Goal: Task Accomplishment & Management: Use online tool/utility

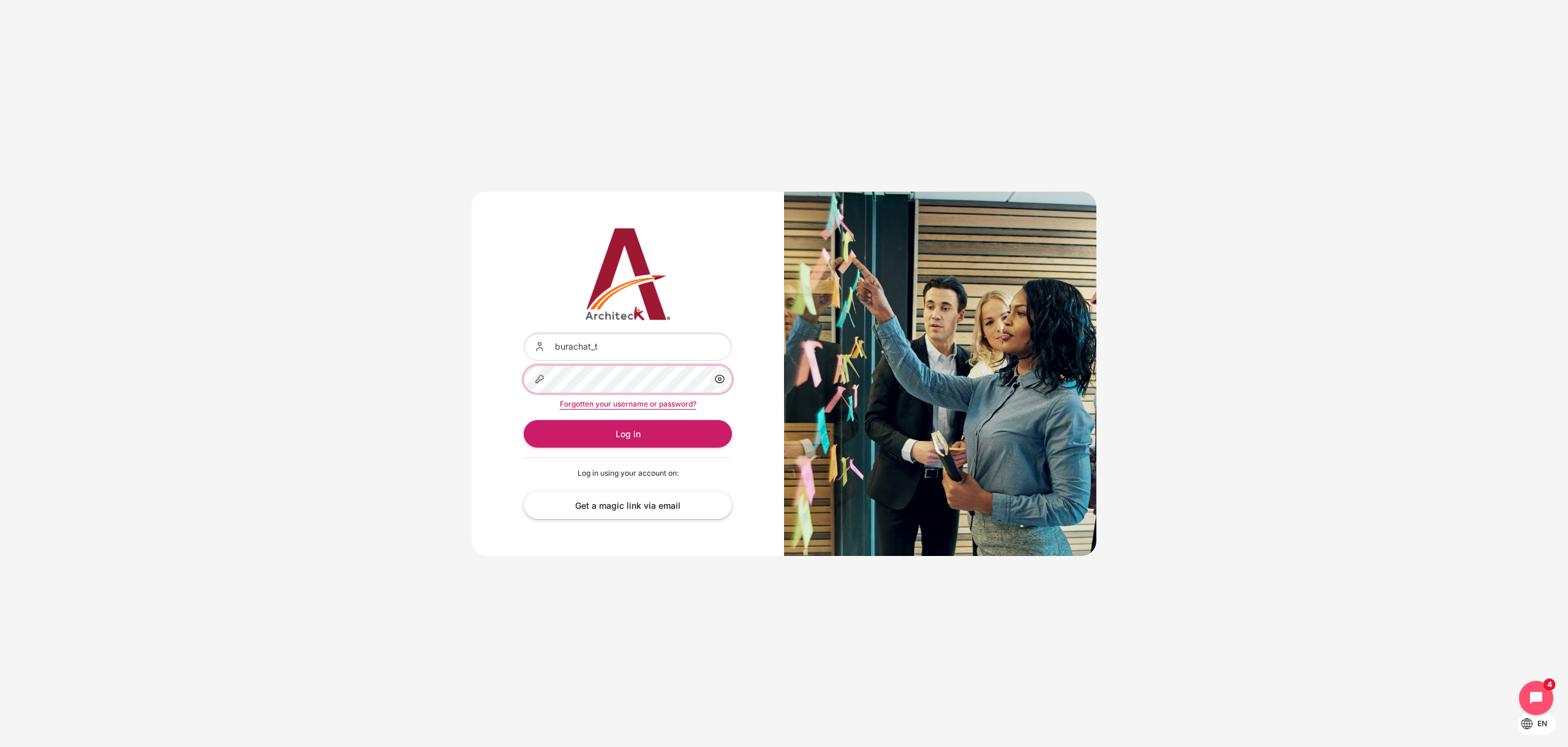
click at [524, 420] on button "Log in" at bounding box center [627, 434] width 208 height 28
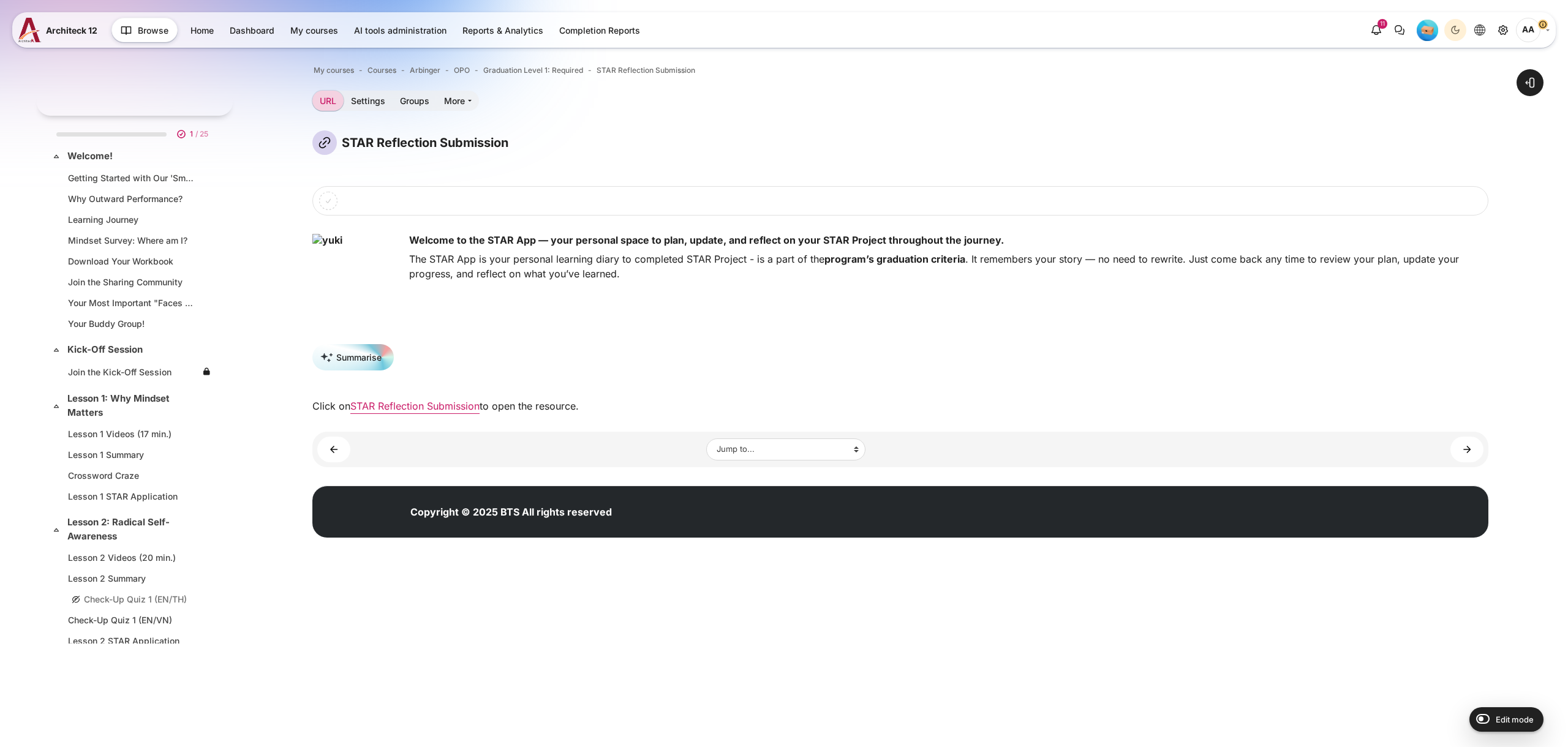
scroll to position [1695, 0]
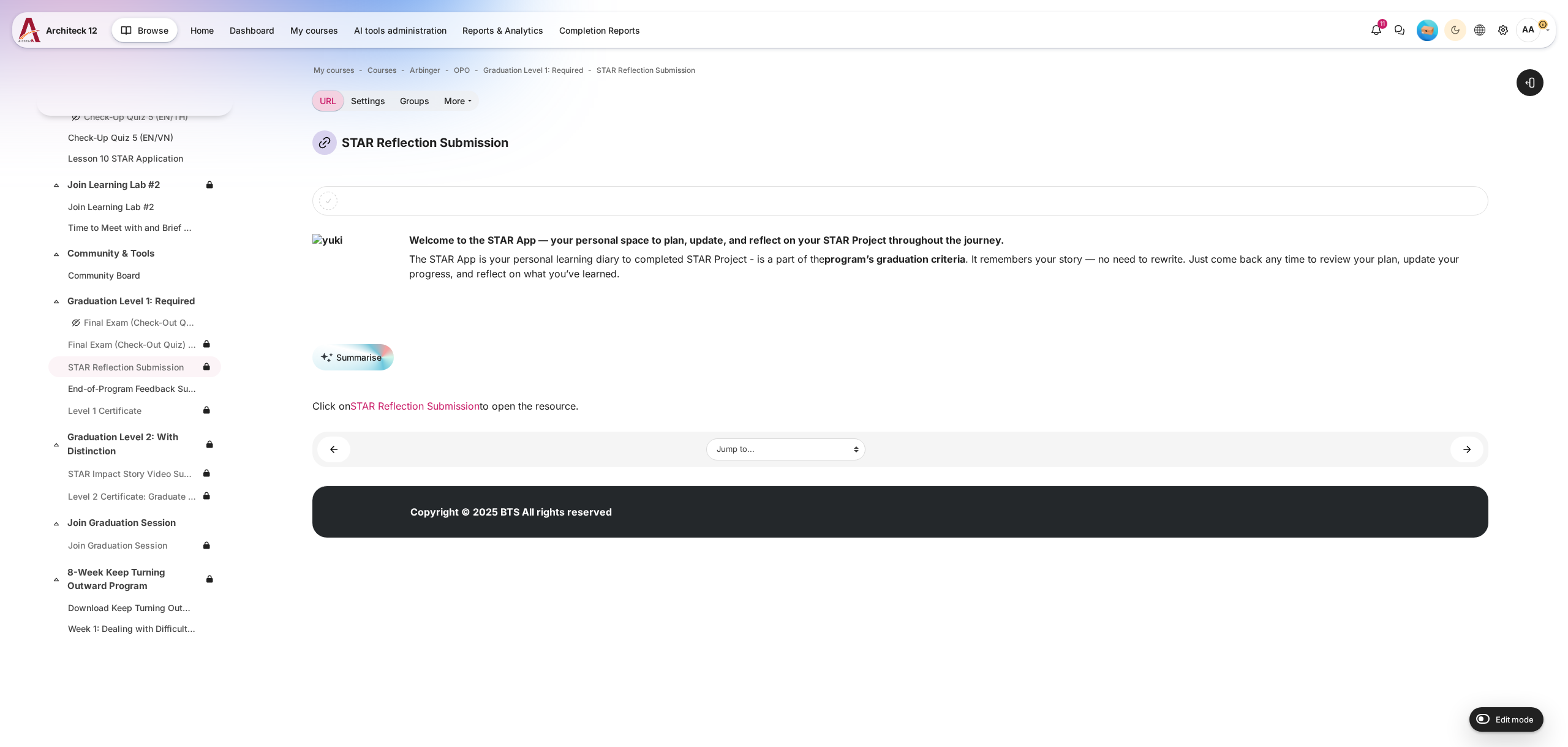
click at [463, 406] on link "STAR Reflection Submission" at bounding box center [415, 406] width 129 height 12
click at [449, 406] on link "STAR Reflection Submission" at bounding box center [415, 406] width 129 height 12
click at [635, 332] on div "STAR Reflection Submission Blocks Completion requirements program’s graduation …" at bounding box center [900, 272] width 1176 height 283
click at [495, 571] on html "Skip to main content Expand all Collapse all 1 / 25 Expand" at bounding box center [784, 286] width 1568 height 571
